Goal: Information Seeking & Learning: Learn about a topic

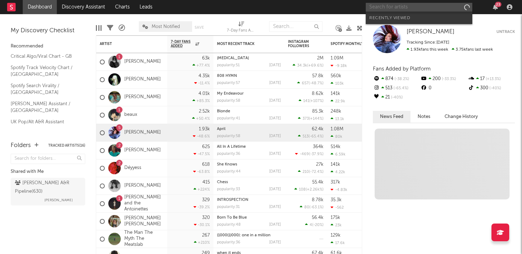
click at [392, 5] on input "text" at bounding box center [419, 7] width 106 height 9
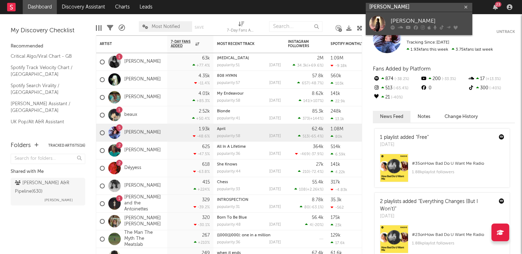
type input "[PERSON_NAME]"
click at [395, 24] on div "[PERSON_NAME]" at bounding box center [429, 21] width 78 height 9
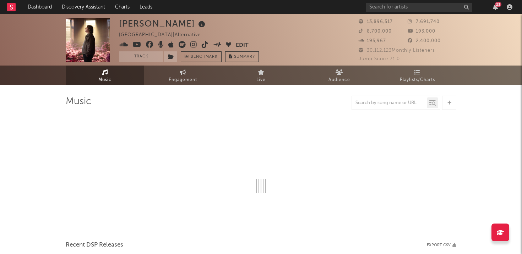
select select "6m"
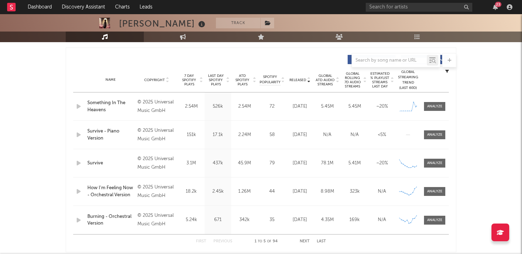
scroll to position [263, 0]
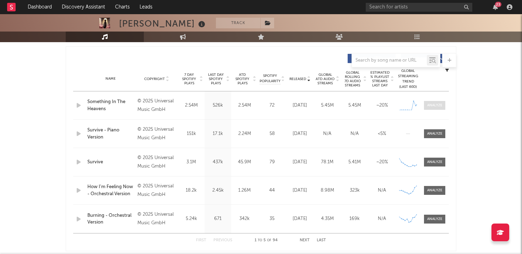
click at [438, 106] on div at bounding box center [434, 105] width 15 height 5
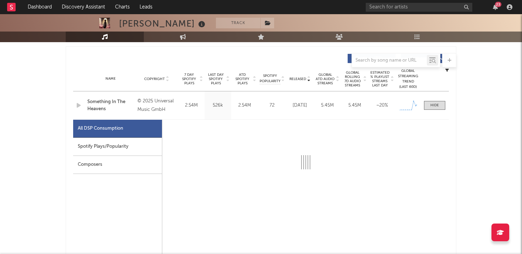
select select "1w"
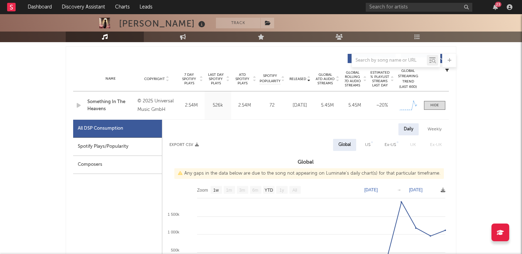
click at [121, 153] on div "Spotify Plays/Popularity" at bounding box center [117, 147] width 89 height 18
select select "1w"
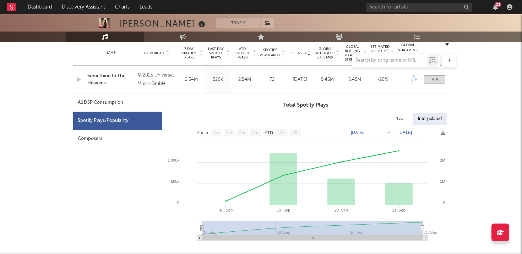
scroll to position [284, 0]
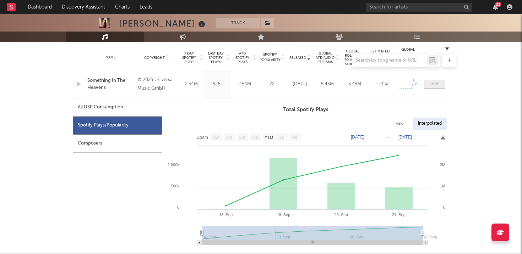
click at [436, 86] on div at bounding box center [434, 84] width 9 height 5
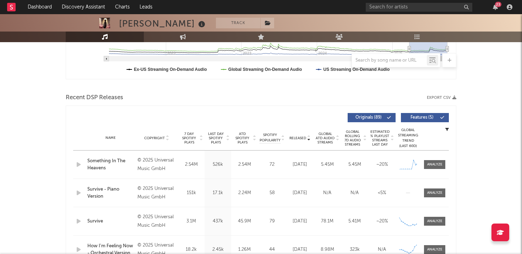
scroll to position [205, 0]
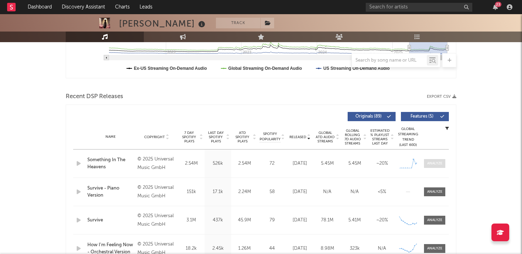
click at [437, 164] on div at bounding box center [434, 163] width 15 height 5
select select "1w"
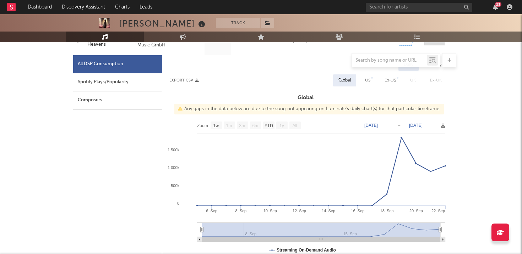
scroll to position [327, 0]
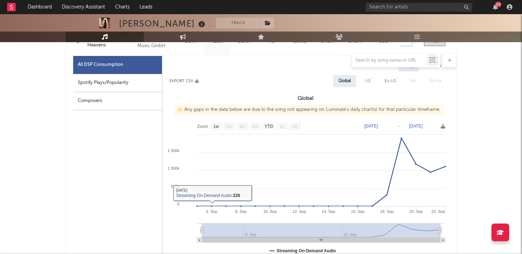
click at [117, 79] on div "Spotify Plays/Popularity" at bounding box center [117, 83] width 89 height 18
select select "1w"
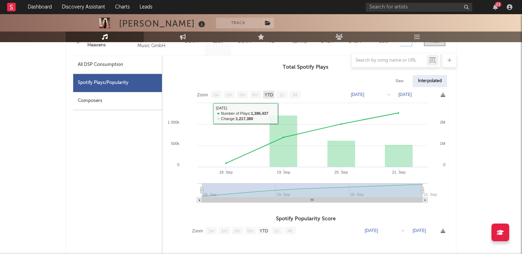
click at [272, 95] on text "YTD" at bounding box center [268, 95] width 9 height 5
select select "YTD"
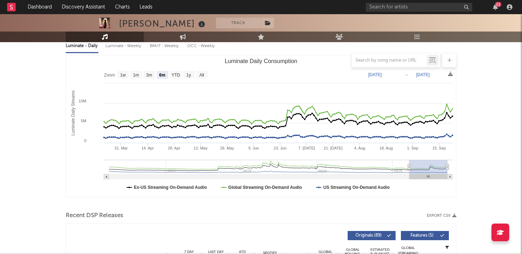
scroll to position [76, 0]
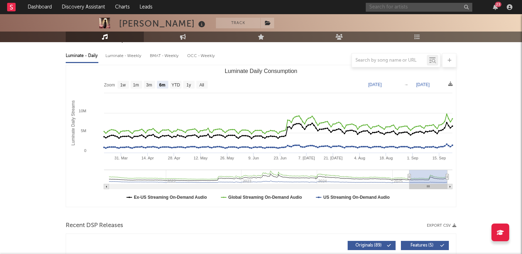
click at [405, 9] on input "text" at bounding box center [419, 7] width 106 height 9
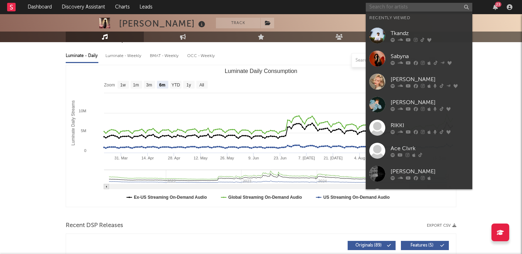
type input "l"
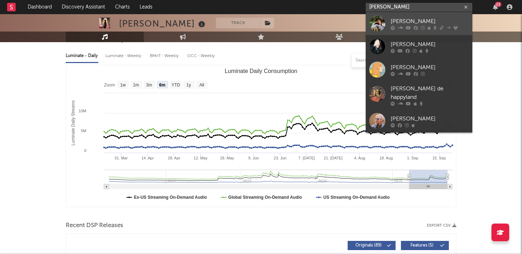
type input "[PERSON_NAME]"
click at [418, 26] on div at bounding box center [429, 28] width 78 height 4
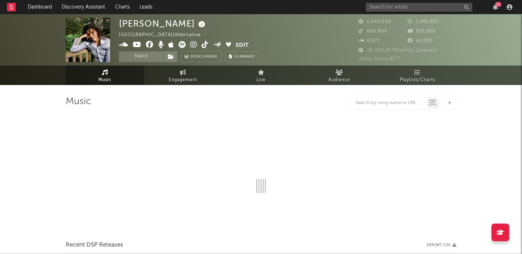
select select "6m"
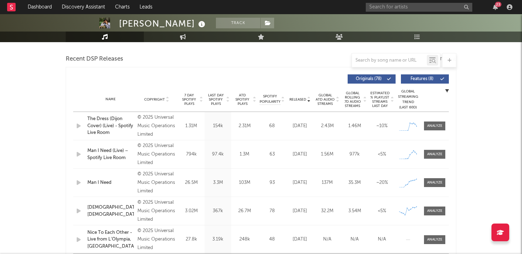
scroll to position [242, 0]
click at [446, 122] on div at bounding box center [434, 126] width 28 height 9
click at [435, 124] on div at bounding box center [434, 126] width 15 height 5
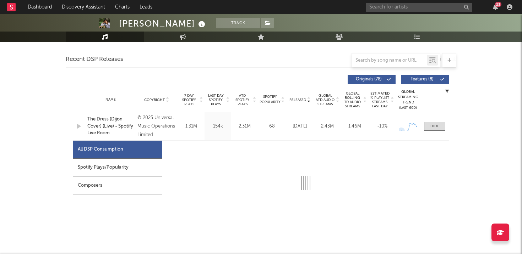
select select "1w"
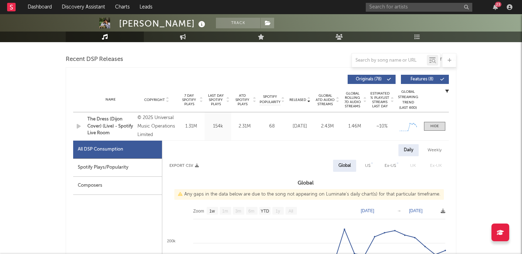
click at [103, 174] on div "Spotify Plays/Popularity" at bounding box center [117, 168] width 89 height 18
select select "1w"
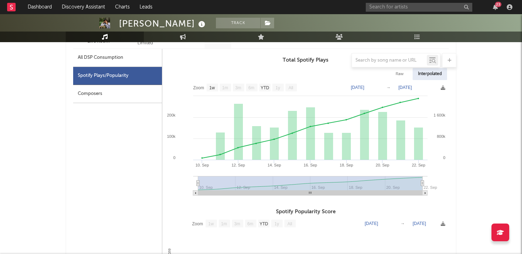
scroll to position [334, 0]
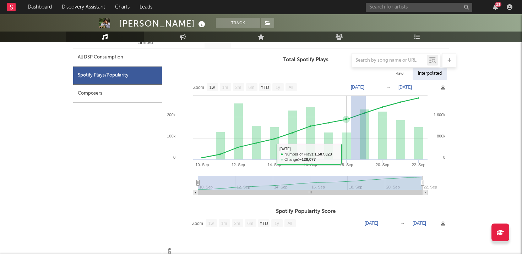
drag, startPoint x: 366, startPoint y: 150, endPoint x: 351, endPoint y: 154, distance: 15.3
type input "[DATE]"
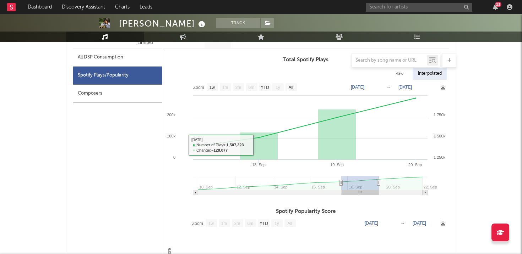
click at [141, 58] on div at bounding box center [261, 60] width 390 height 14
click at [87, 67] on div at bounding box center [261, 60] width 390 height 14
click at [88, 54] on div at bounding box center [261, 60] width 390 height 14
click at [89, 58] on div at bounding box center [261, 60] width 390 height 14
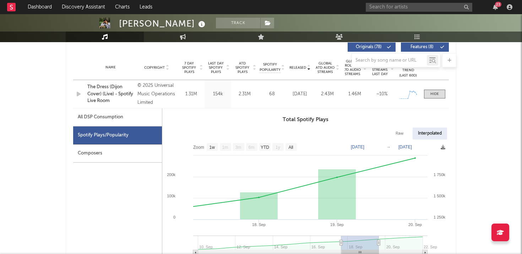
scroll to position [275, 0]
click at [424, 94] on span at bounding box center [434, 93] width 21 height 9
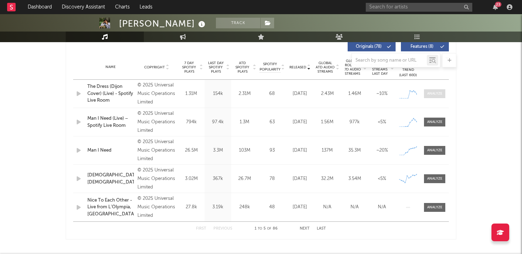
click at [437, 92] on div at bounding box center [434, 93] width 15 height 5
select select "1w"
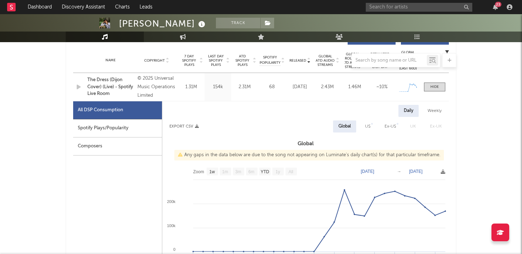
scroll to position [332, 0]
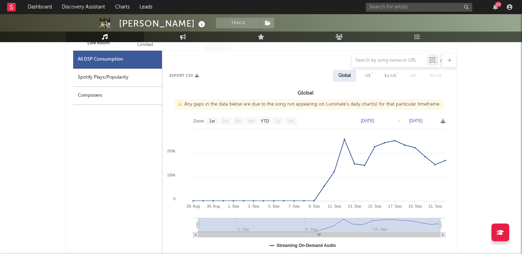
click at [118, 82] on div "Spotify Plays/Popularity" at bounding box center [117, 78] width 89 height 18
select select "1w"
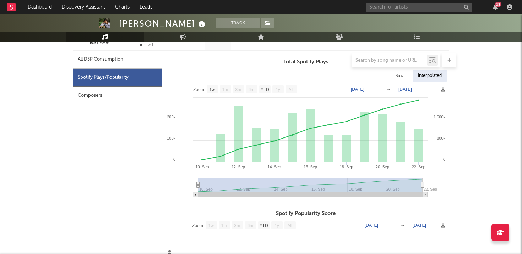
click at [95, 56] on div at bounding box center [261, 60] width 390 height 14
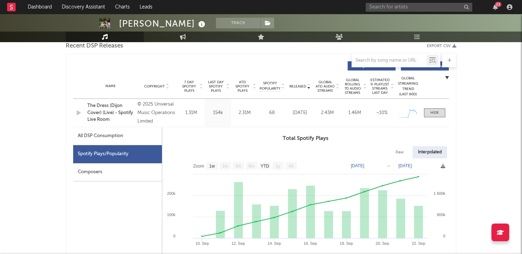
scroll to position [254, 0]
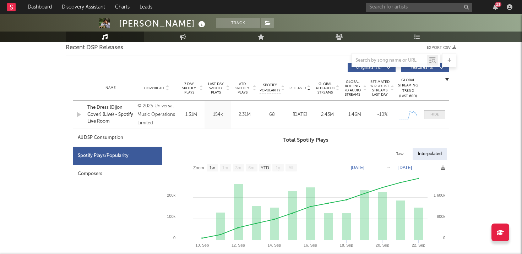
click at [436, 113] on div at bounding box center [434, 114] width 9 height 5
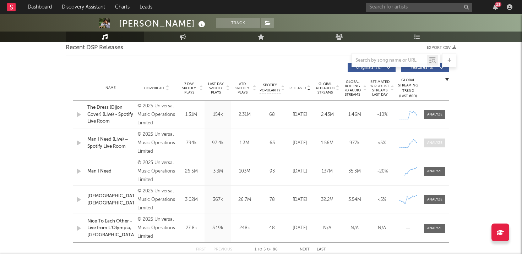
click at [440, 141] on div at bounding box center [434, 143] width 15 height 5
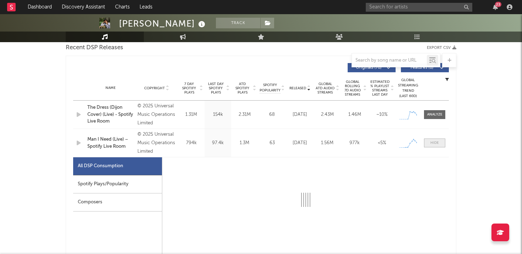
scroll to position [268, 0]
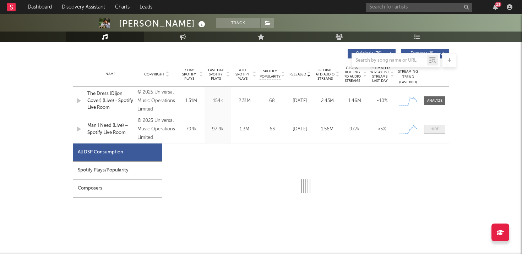
select select "1w"
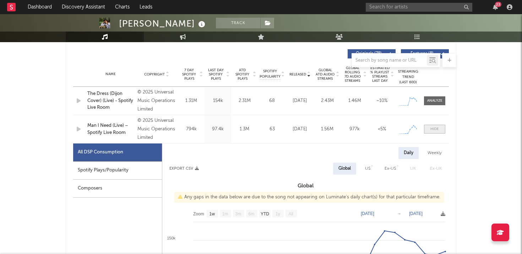
click at [437, 130] on div at bounding box center [434, 129] width 9 height 5
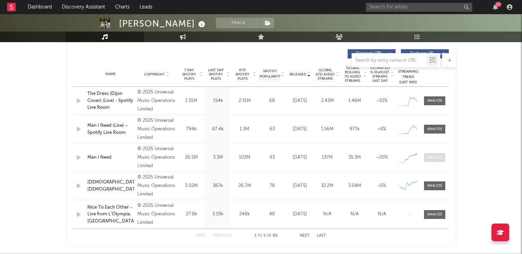
click at [433, 156] on div at bounding box center [434, 157] width 15 height 5
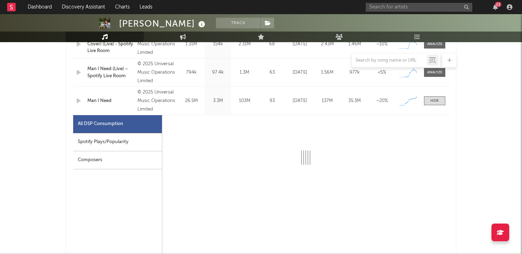
scroll to position [332, 0]
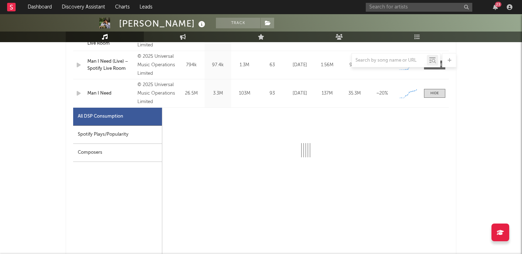
select select "1w"
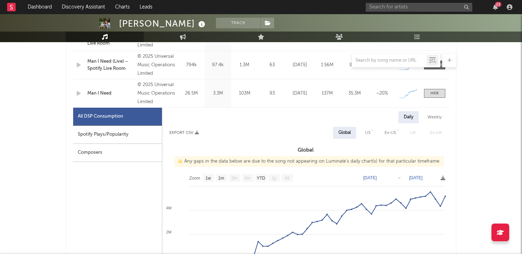
click at [151, 138] on div "Spotify Plays/Popularity" at bounding box center [117, 135] width 89 height 18
select select "1w"
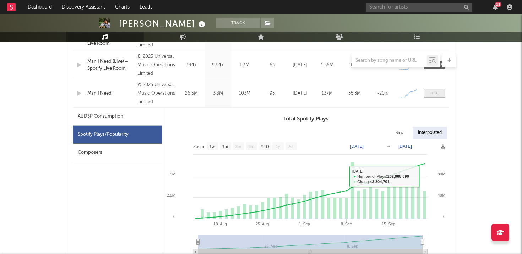
click at [438, 93] on div at bounding box center [434, 93] width 9 height 5
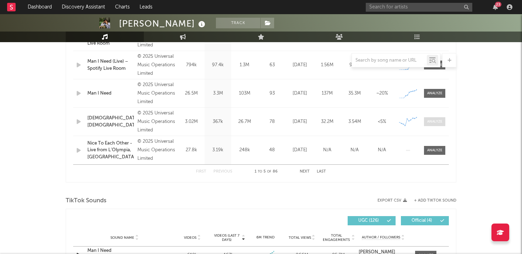
click at [440, 120] on div at bounding box center [434, 121] width 15 height 5
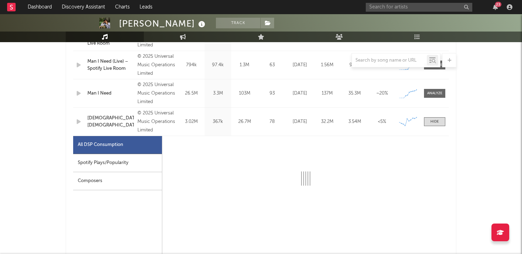
click at [123, 165] on div "Spotify Plays/Popularity" at bounding box center [117, 163] width 89 height 18
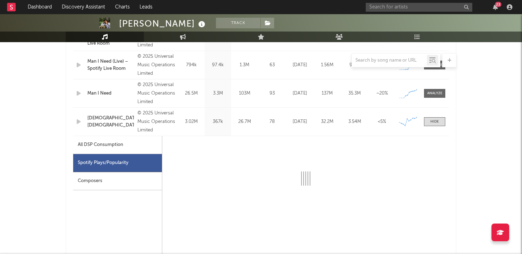
select select "1w"
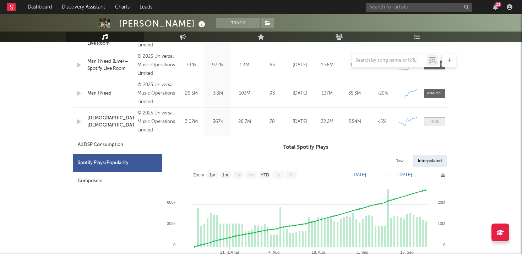
click at [436, 117] on span at bounding box center [434, 121] width 21 height 9
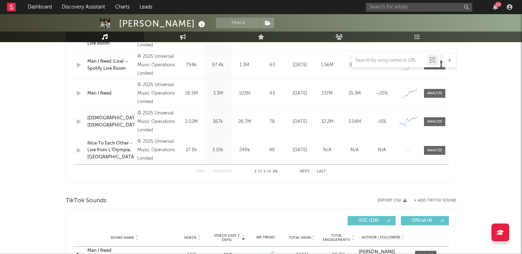
click at [431, 88] on div "Name Man I Need Copyright © 2025 Universal Music Operations Limited Label PLG -…" at bounding box center [260, 93] width 375 height 28
click at [432, 94] on div at bounding box center [434, 93] width 15 height 5
select select "1w"
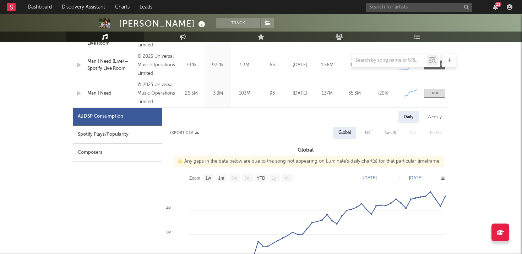
click at [143, 135] on div "Spotify Plays/Popularity" at bounding box center [117, 135] width 89 height 18
select select "1w"
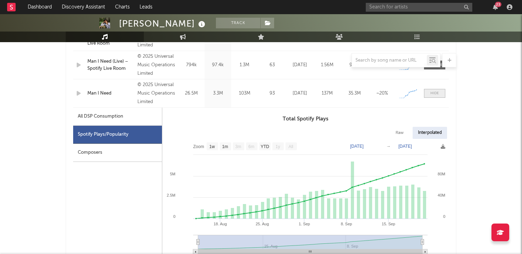
click at [437, 95] on div at bounding box center [434, 93] width 9 height 5
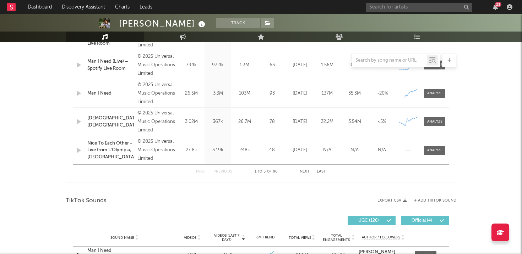
click at [311, 169] on div "First Previous 1 to 5 of 86 Next Last" at bounding box center [261, 172] width 130 height 14
click at [305, 169] on div "First Previous 1 to 5 of 86 Next Last" at bounding box center [261, 172] width 130 height 14
click at [304, 172] on button "Next" at bounding box center [305, 172] width 10 height 4
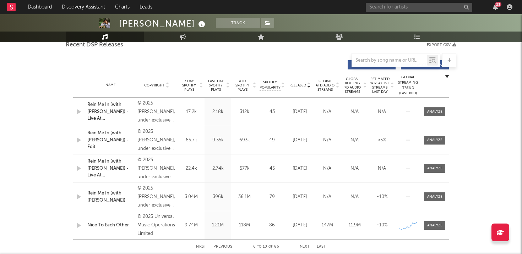
scroll to position [254, 0]
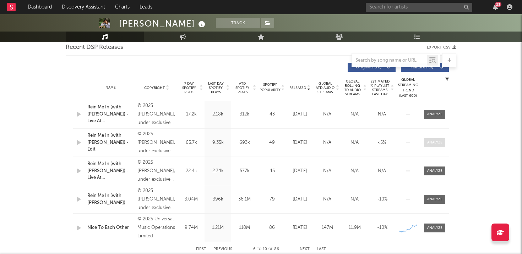
click at [436, 142] on div at bounding box center [434, 142] width 15 height 5
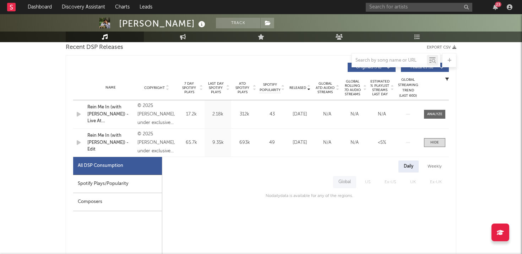
click at [121, 202] on div "Composers" at bounding box center [117, 202] width 89 height 18
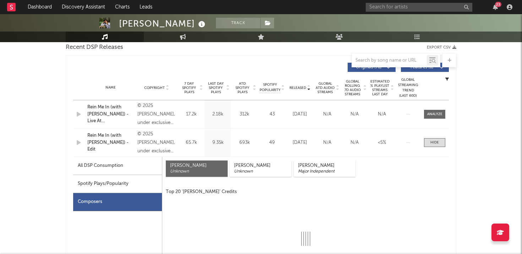
click at [121, 189] on div "Spotify Plays/Popularity" at bounding box center [117, 184] width 89 height 18
select select "1w"
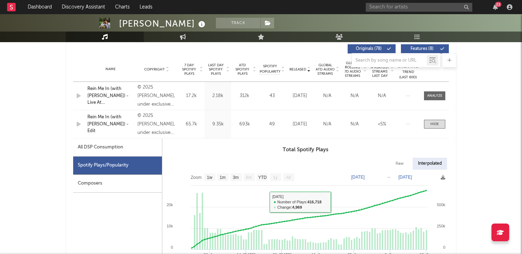
scroll to position [274, 0]
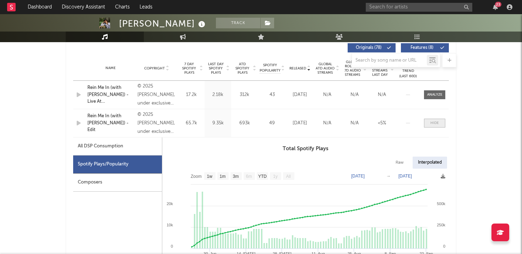
click at [444, 123] on span at bounding box center [434, 123] width 21 height 9
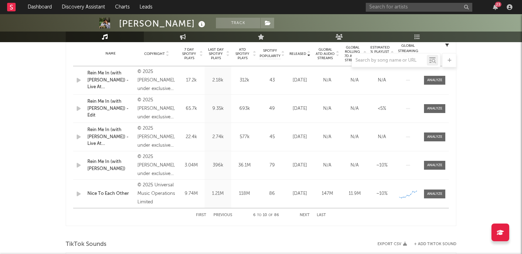
scroll to position [291, 0]
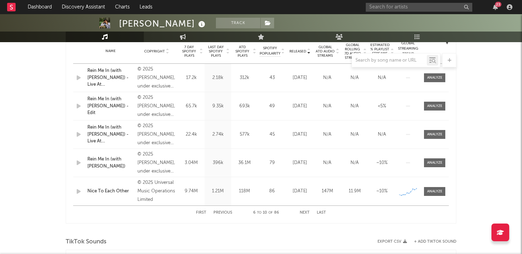
click at [303, 212] on button "Next" at bounding box center [305, 213] width 10 height 4
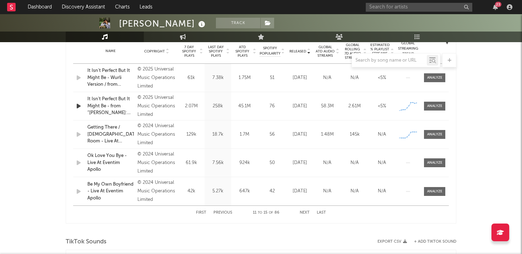
click at [303, 212] on button "Next" at bounding box center [305, 213] width 10 height 4
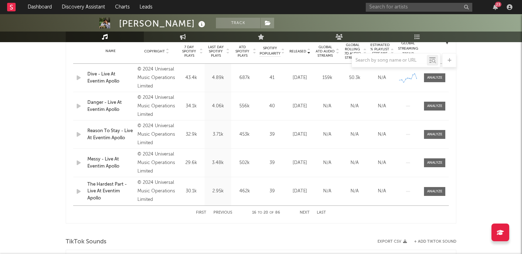
click at [303, 212] on button "Next" at bounding box center [305, 213] width 10 height 4
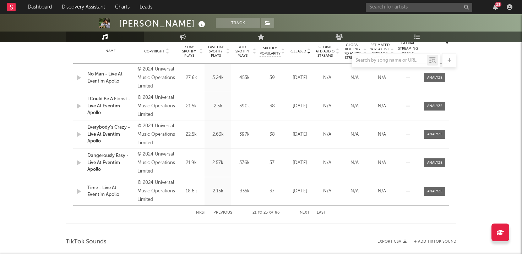
click at [303, 212] on button "Next" at bounding box center [305, 213] width 10 height 4
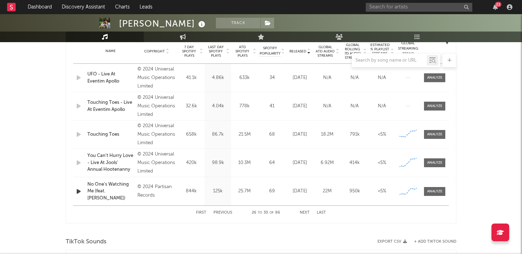
click at [303, 212] on button "Next" at bounding box center [305, 213] width 10 height 4
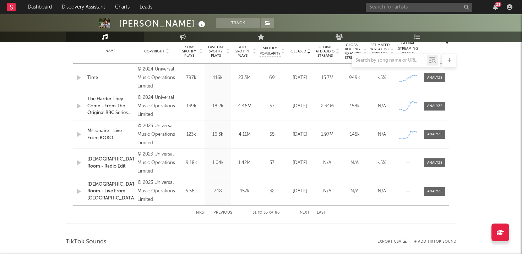
click at [303, 212] on button "Next" at bounding box center [305, 213] width 10 height 4
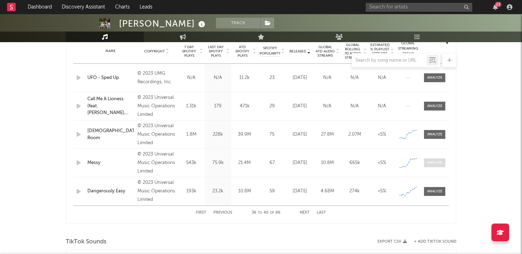
click at [434, 159] on span at bounding box center [434, 163] width 21 height 9
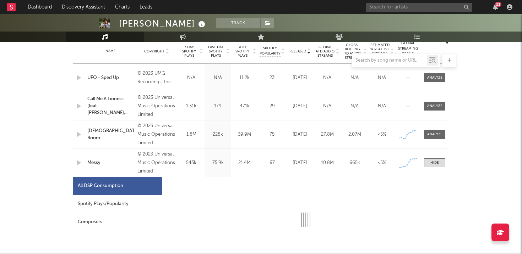
click at [148, 197] on div "Spotify Plays/Popularity" at bounding box center [117, 205] width 89 height 18
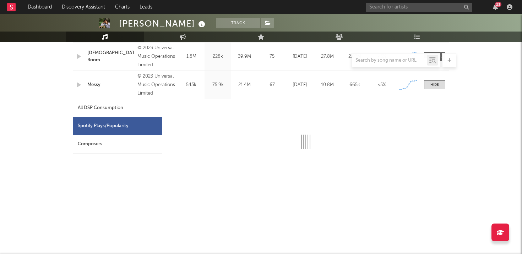
scroll to position [384, 0]
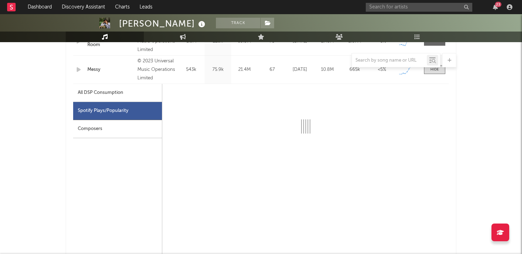
click at [123, 94] on div "All DSP Consumption" at bounding box center [100, 93] width 45 height 9
select select "6m"
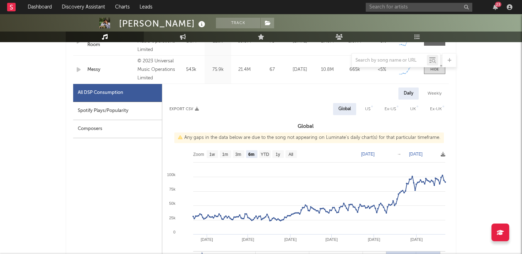
click at [126, 105] on div "Spotify Plays/Popularity" at bounding box center [117, 111] width 89 height 18
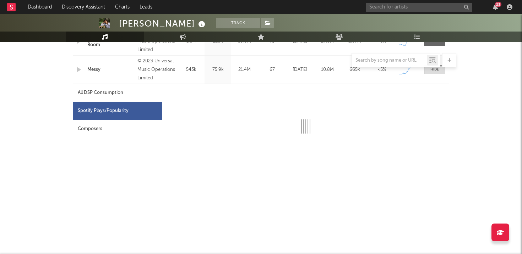
select select "6m"
select select "1w"
